Goal: Find specific page/section: Find specific page/section

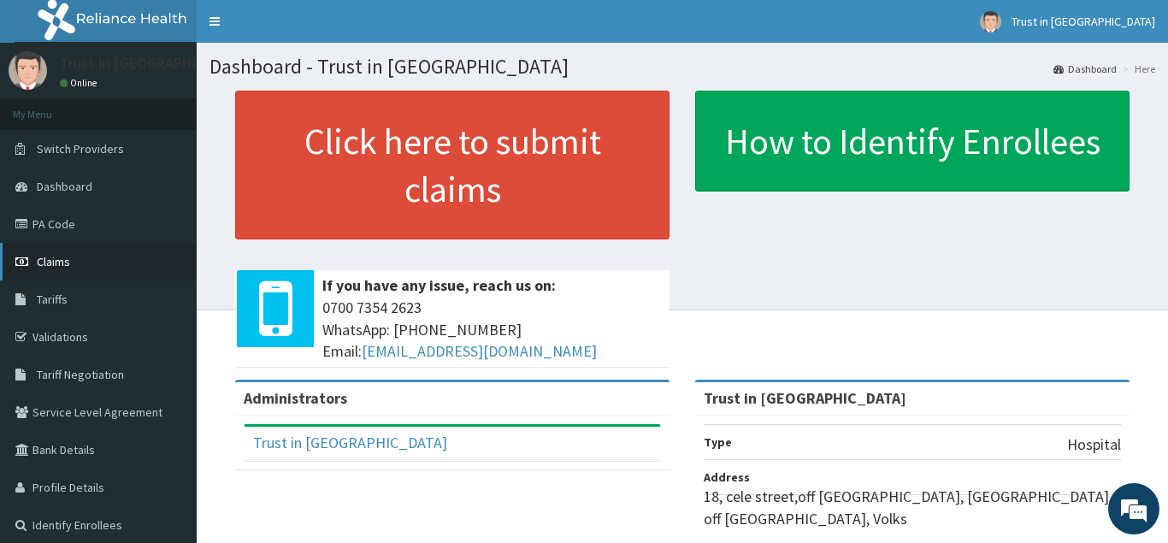
click at [67, 264] on span "Claims" at bounding box center [53, 261] width 33 height 15
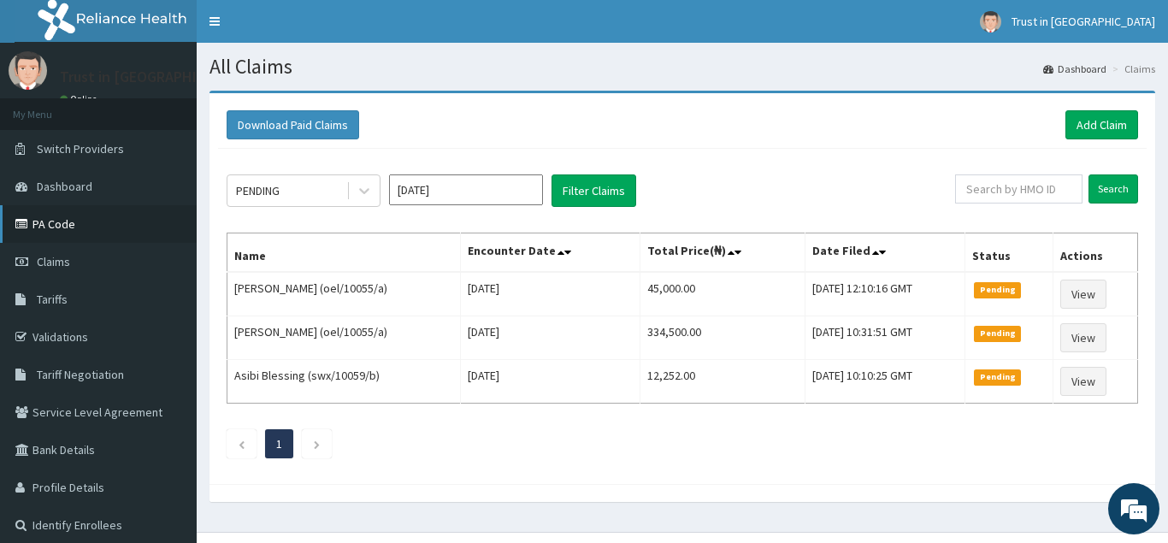
click at [31, 232] on link "PA Code" at bounding box center [98, 224] width 197 height 38
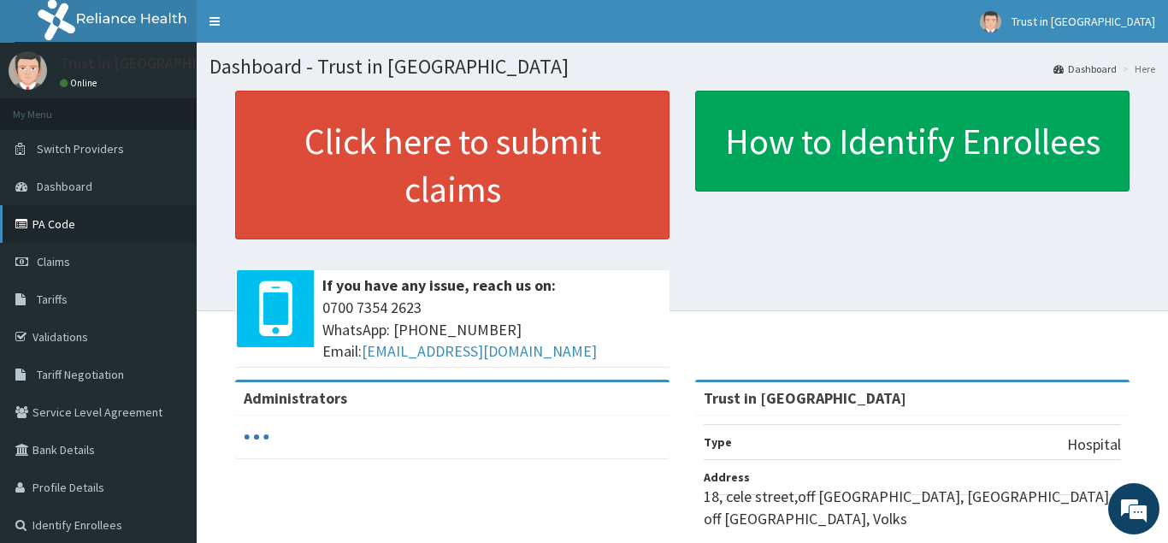
click at [32, 225] on link "PA Code" at bounding box center [98, 224] width 197 height 38
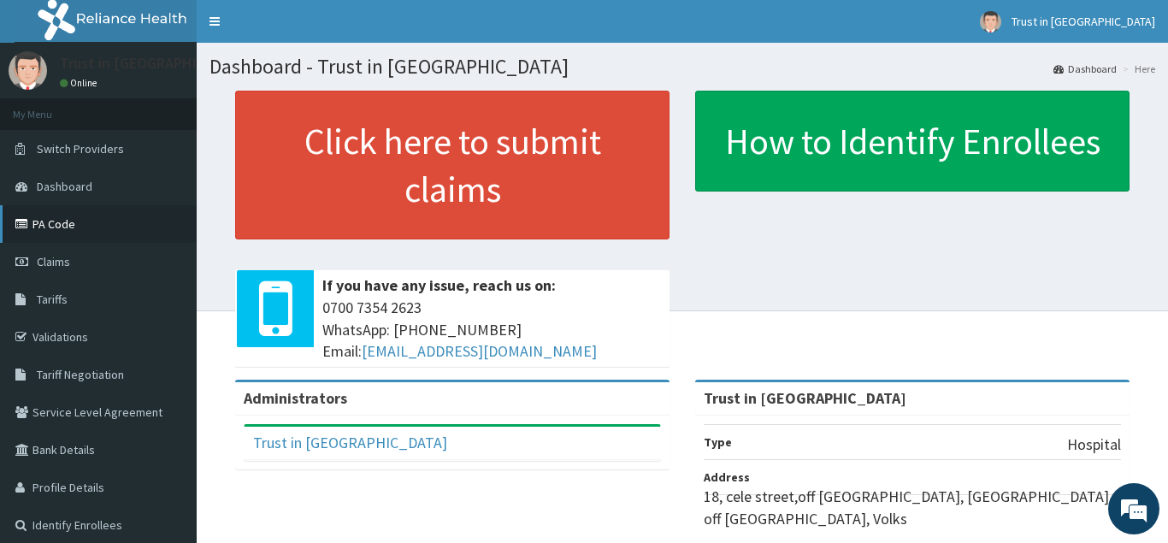
click at [49, 221] on link "PA Code" at bounding box center [98, 224] width 197 height 38
